Goal: Check status: Check status

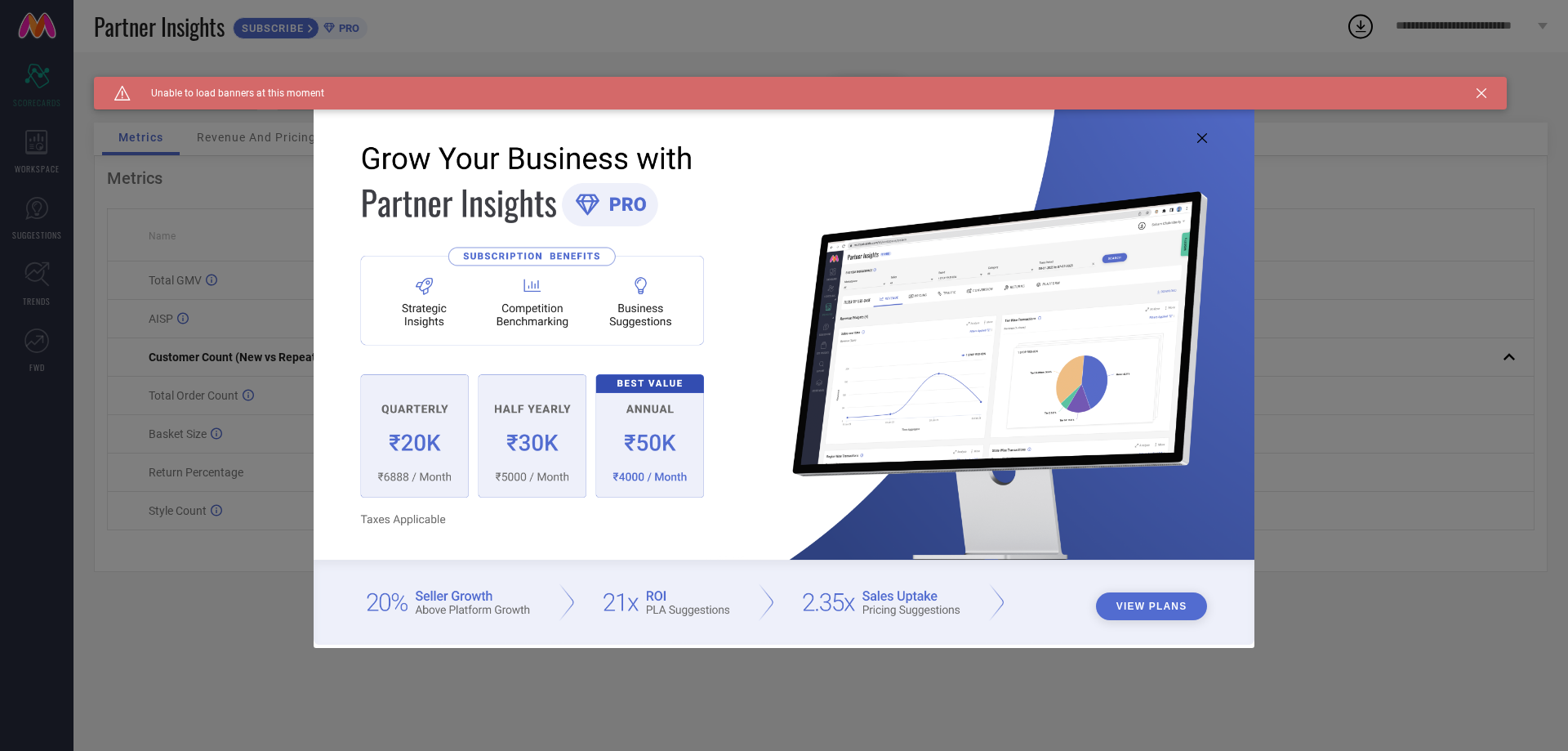
click at [1200, 134] on icon at bounding box center [1201, 138] width 10 height 10
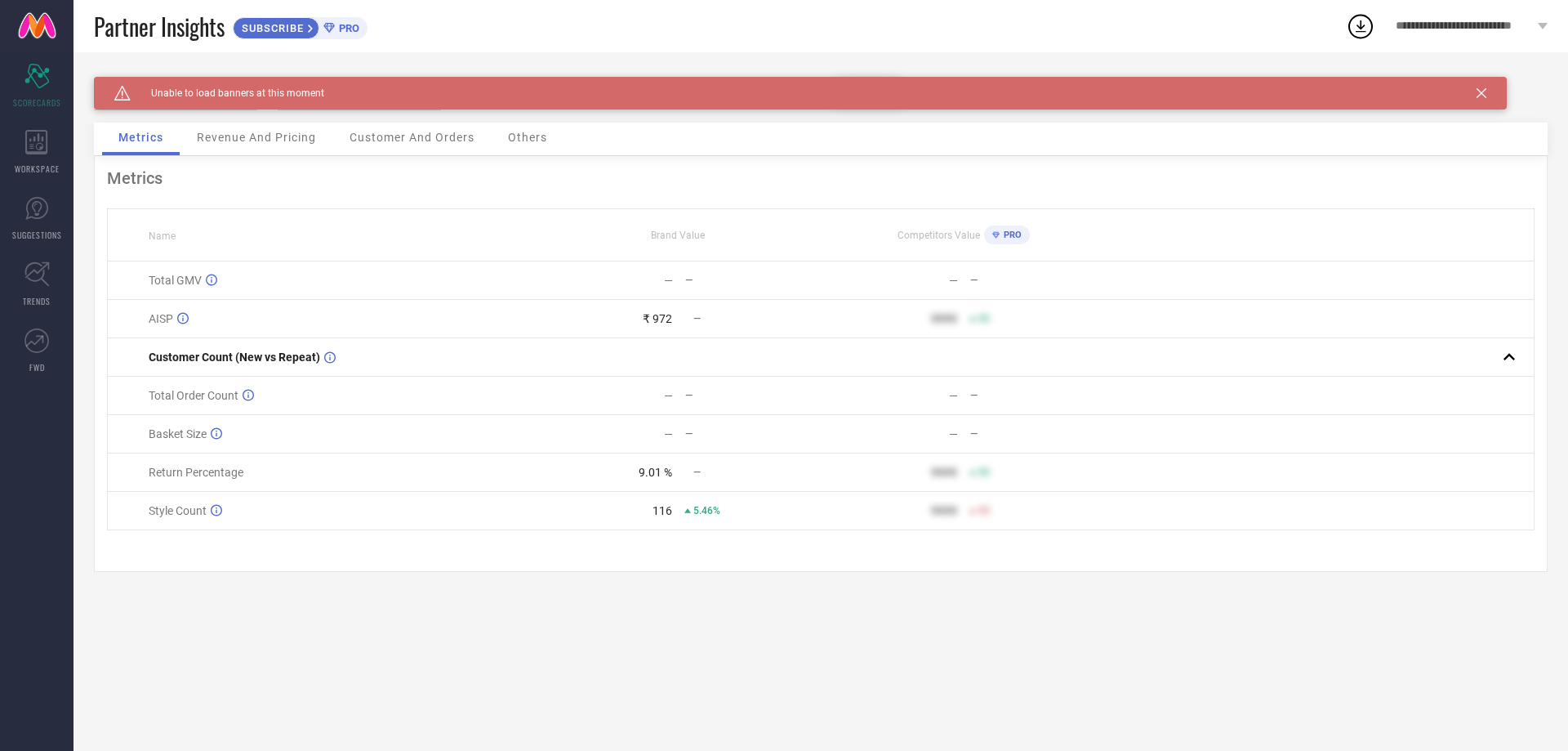
click at [1483, 84] on div "Caution Created with Sketch. Unable to load banners at this moment" at bounding box center [800, 93] width 1413 height 32
click at [1480, 88] on div "Caution Created with Sketch. Unable to load banners at this moment" at bounding box center [800, 93] width 1413 height 32
drag, startPoint x: 1480, startPoint y: 95, endPoint x: 1001, endPoint y: 5, distance: 487.4
click at [1480, 96] on icon at bounding box center [1481, 93] width 10 height 10
